Goal: Navigation & Orientation: Find specific page/section

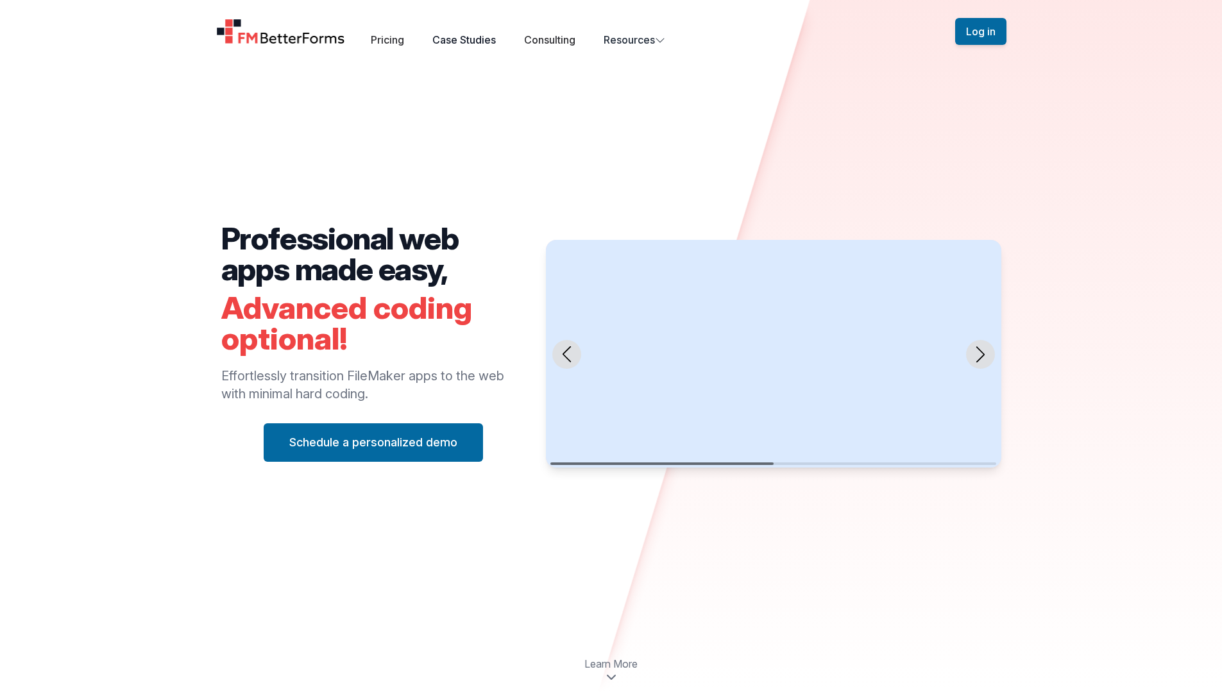
click at [463, 44] on link "Case Studies" at bounding box center [464, 39] width 64 height 13
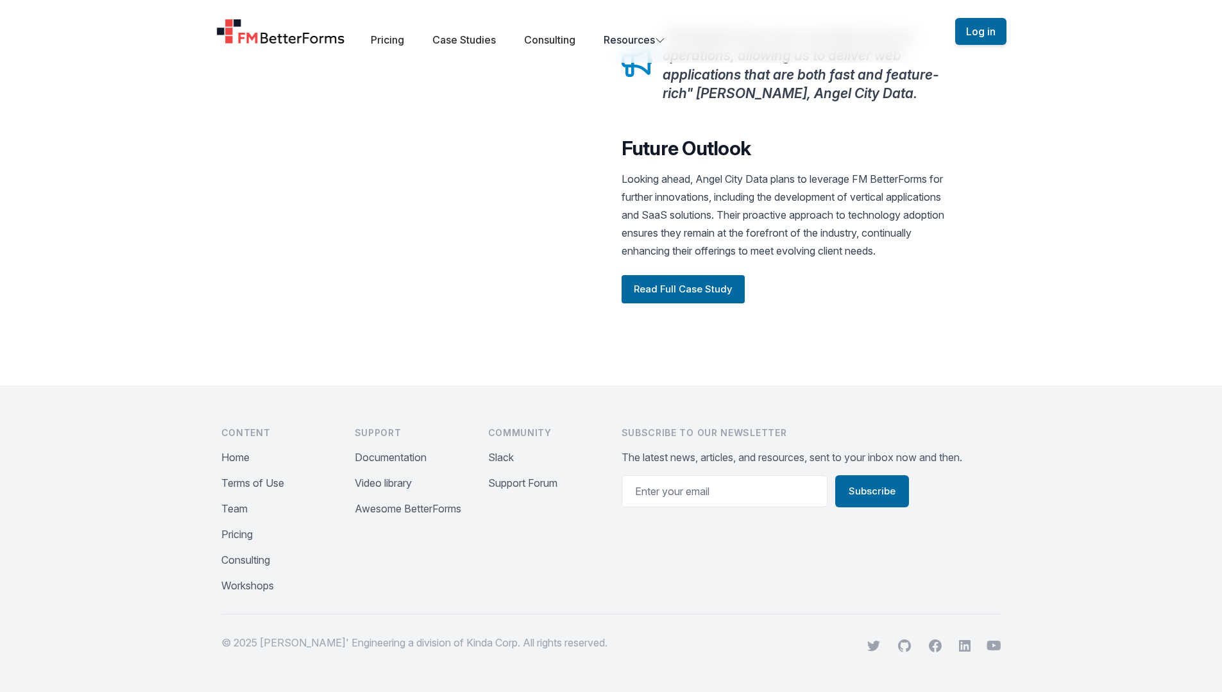
scroll to position [1675, 0]
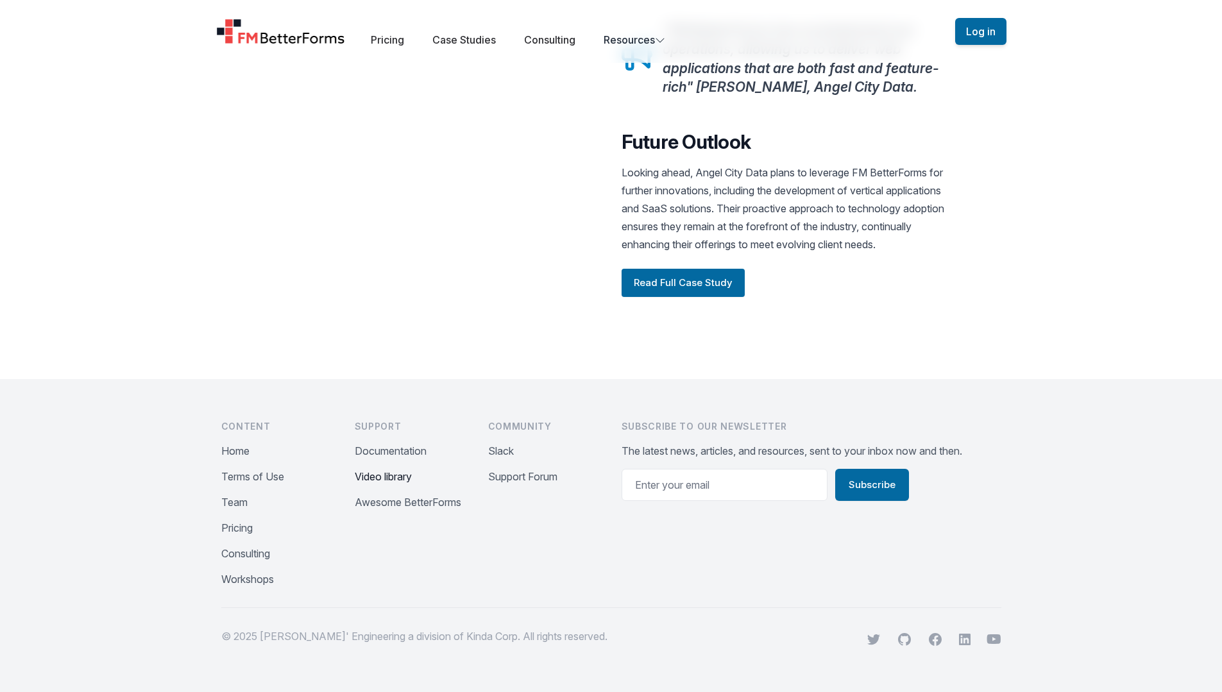
click at [387, 480] on button "Video library" at bounding box center [383, 476] width 57 height 15
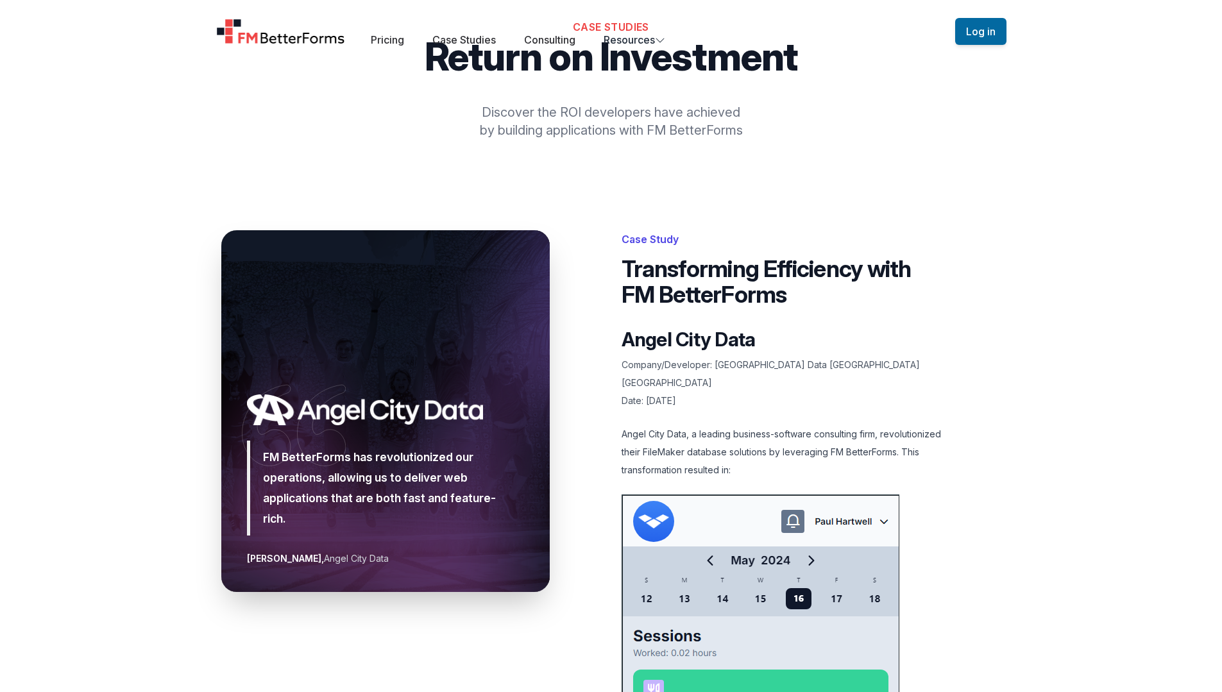
scroll to position [0, 0]
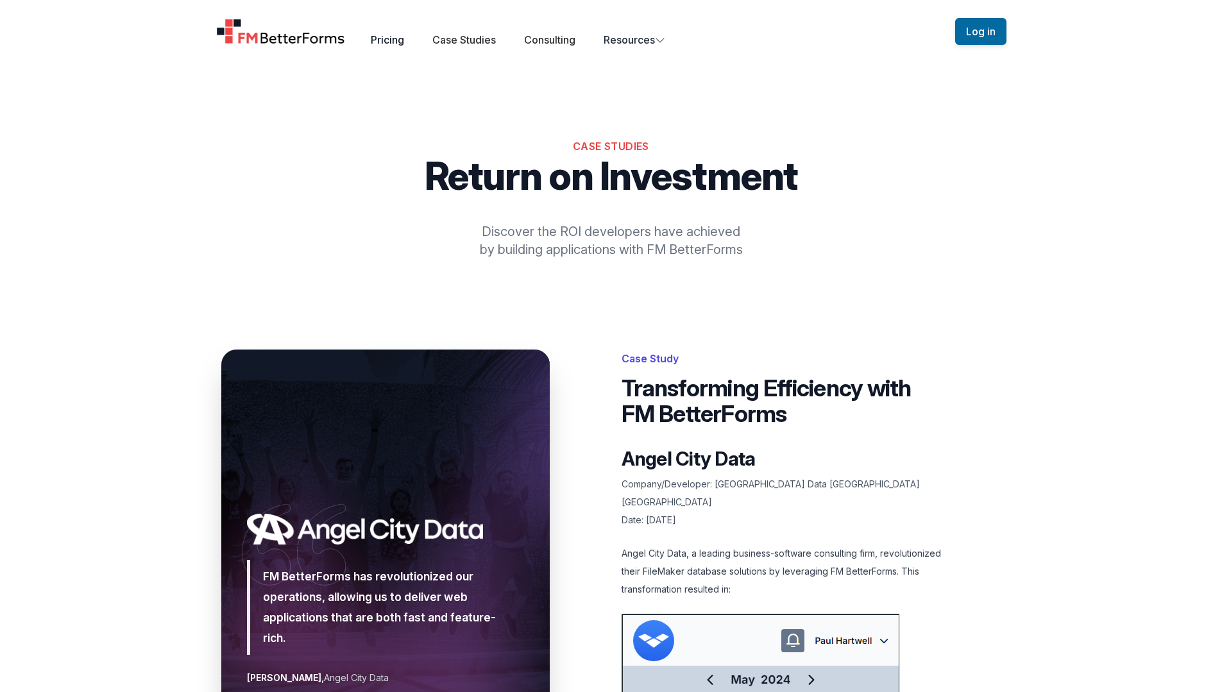
click at [388, 44] on link "Pricing" at bounding box center [387, 39] width 33 height 13
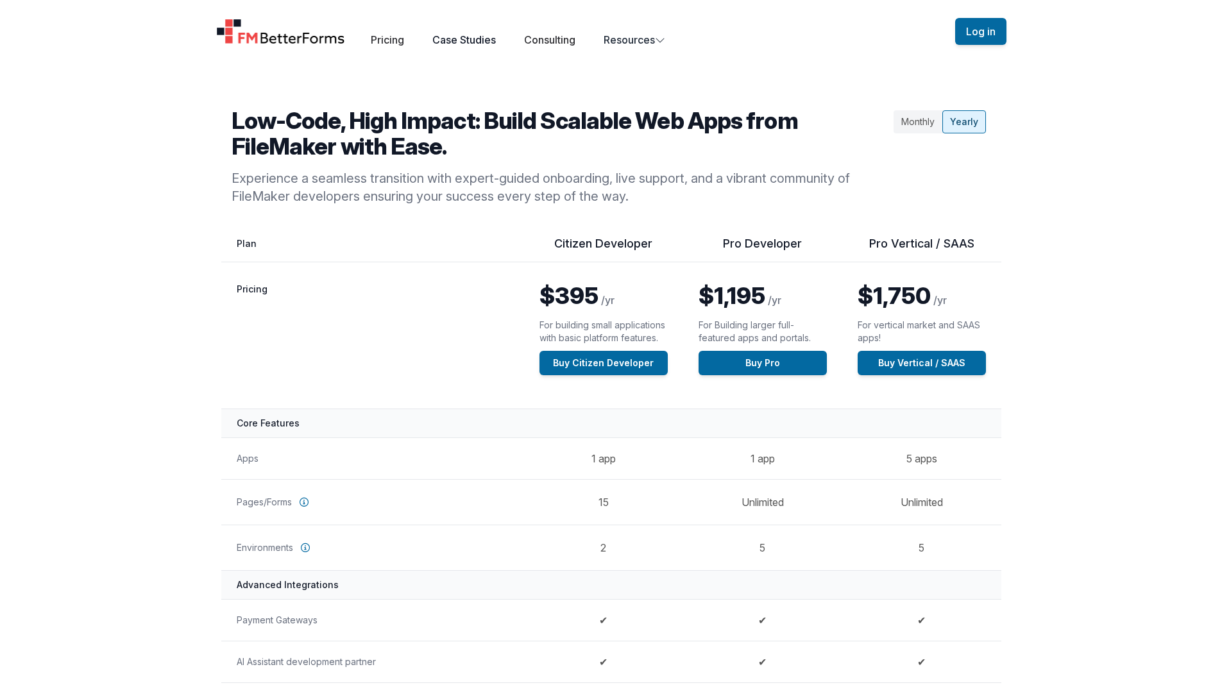
click at [454, 39] on link "Case Studies" at bounding box center [464, 39] width 64 height 13
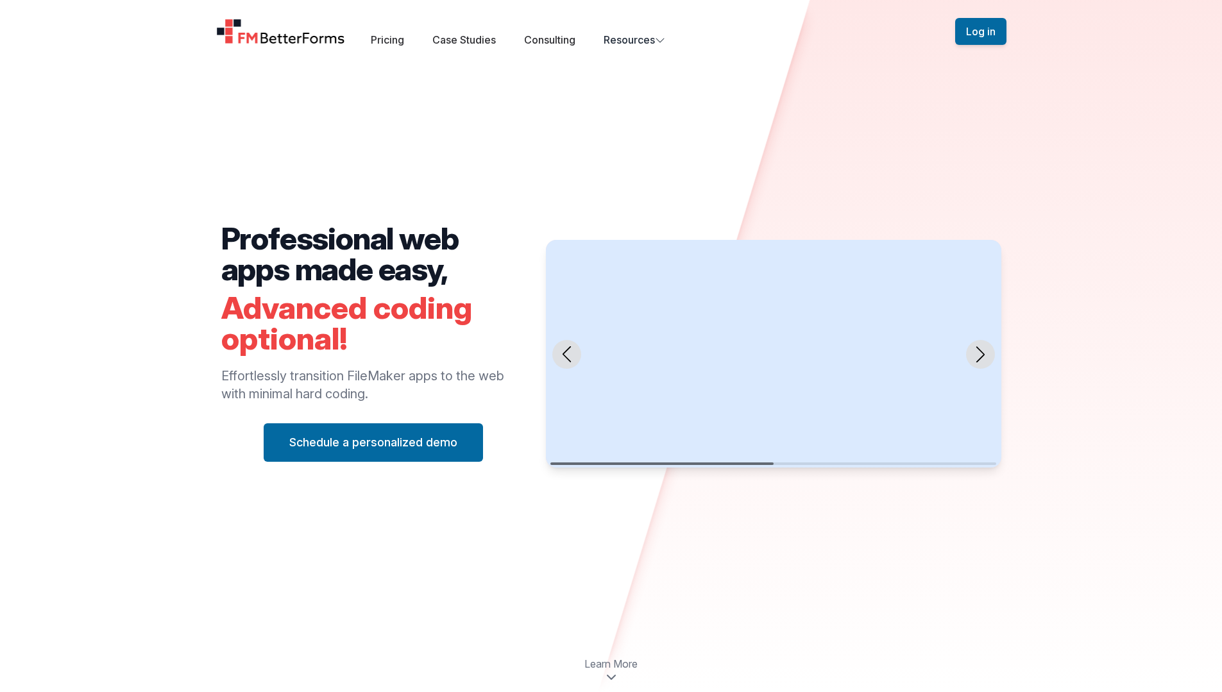
click at [304, 36] on img "Home" at bounding box center [281, 32] width 130 height 26
